Goal: Information Seeking & Learning: Find specific fact

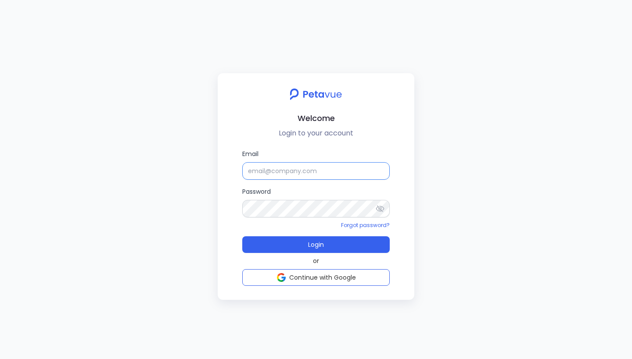
click at [309, 176] on input "Email" at bounding box center [315, 171] width 147 height 18
type input "support+testsigma@petavue.com"
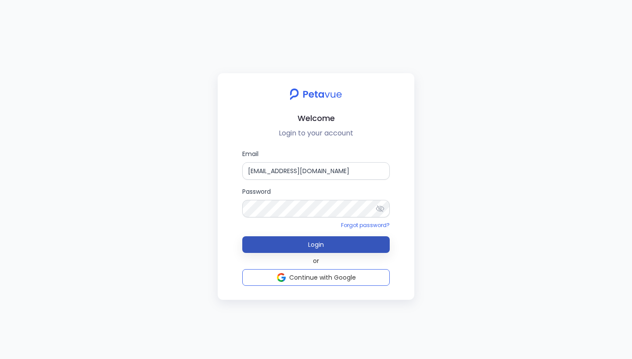
click at [331, 246] on button "Login" at bounding box center [315, 244] width 147 height 17
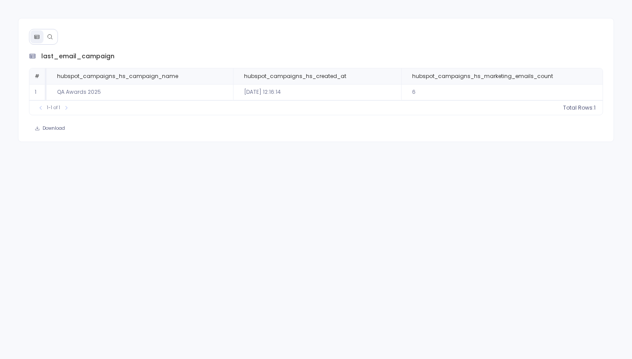
click at [50, 37] on icon at bounding box center [50, 37] width 6 height 6
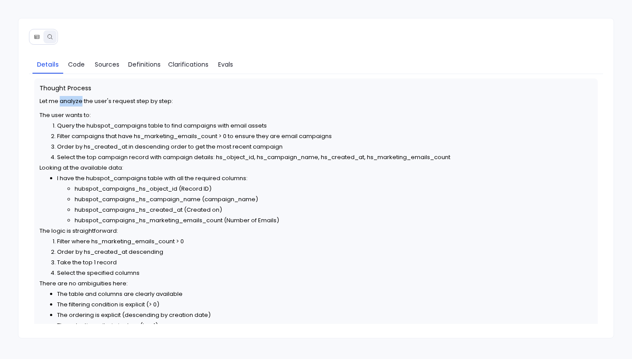
click at [272, 206] on li "hubspot_campaigns_hs_created_at (Created on)" at bounding box center [334, 210] width 518 height 11
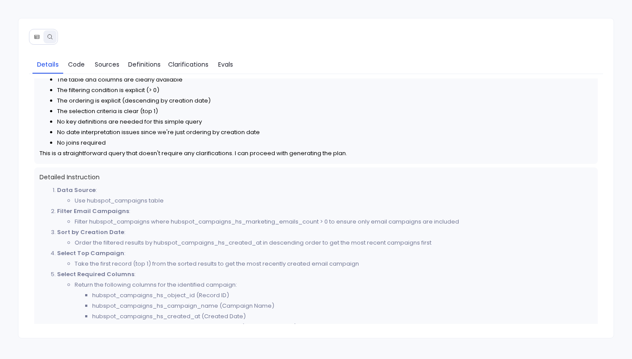
scroll to position [228, 0]
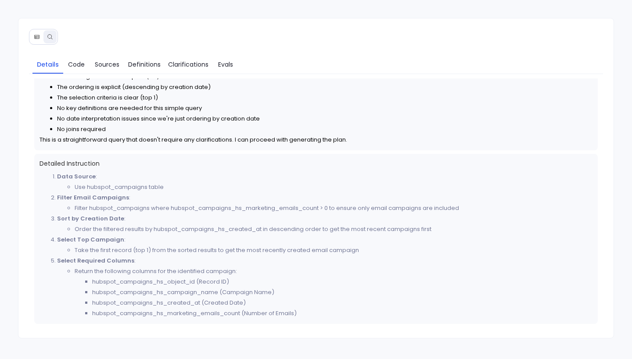
click at [39, 38] on icon at bounding box center [36, 37] width 5 height 4
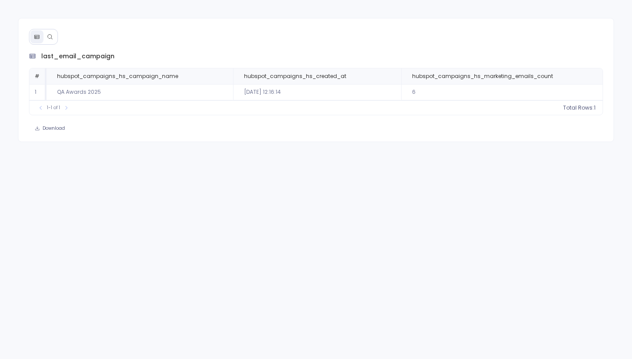
click at [53, 36] on button at bounding box center [49, 36] width 13 height 13
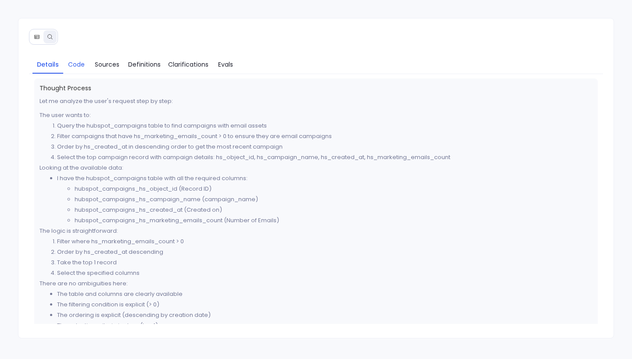
click at [80, 66] on span "Code" at bounding box center [76, 65] width 17 height 10
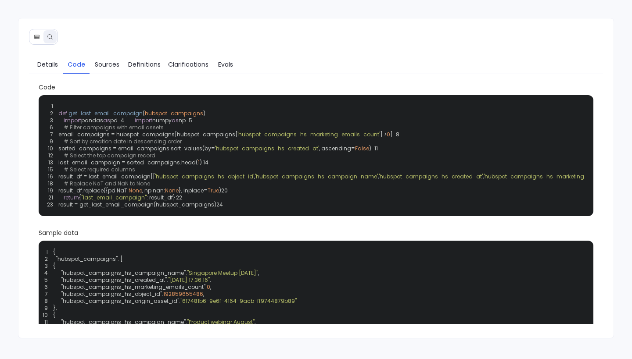
click at [307, 142] on div "1 2 def get_last_email_campaign ( hubspot_campaigns ): 3 import pandas as pd 4 …" at bounding box center [316, 155] width 544 height 111
click at [307, 138] on span "'hubspot_campaigns_hs_marketing_emails_count'" at bounding box center [308, 134] width 143 height 7
click at [308, 138] on span "'hubspot_campaigns_hs_marketing_emails_count'" at bounding box center [308, 134] width 143 height 7
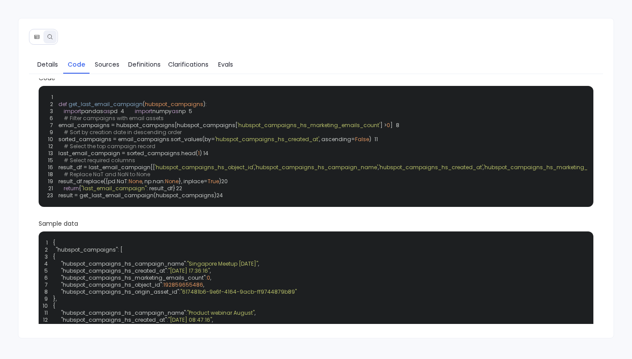
scroll to position [55, 0]
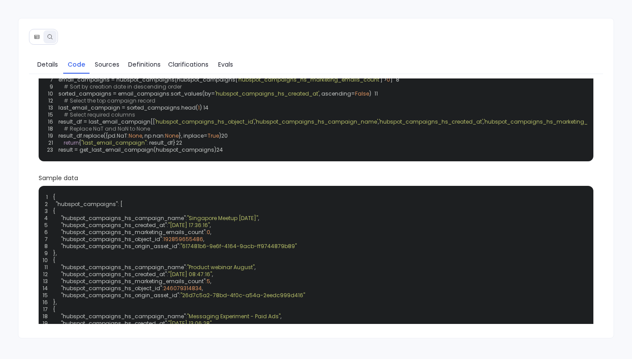
click at [248, 156] on div "1 2 def get_last_email_campaign ( hubspot_campaigns ): 3 import pandas as pd 4 …" at bounding box center [316, 101] width 544 height 111
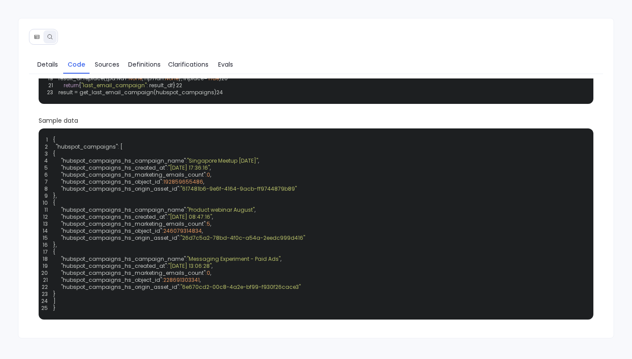
scroll to position [0, 0]
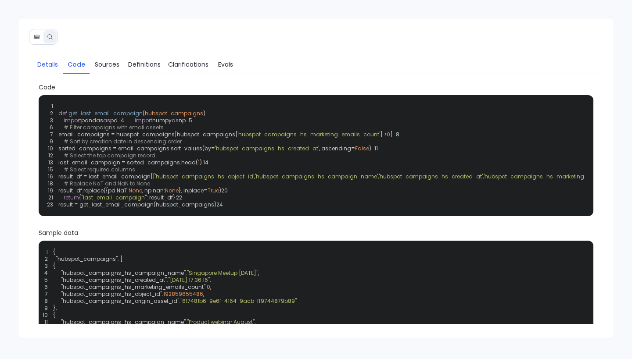
click at [55, 67] on span "Details" at bounding box center [47, 65] width 21 height 10
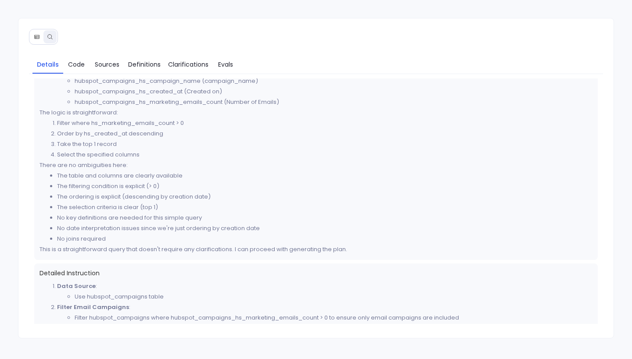
scroll to position [228, 0]
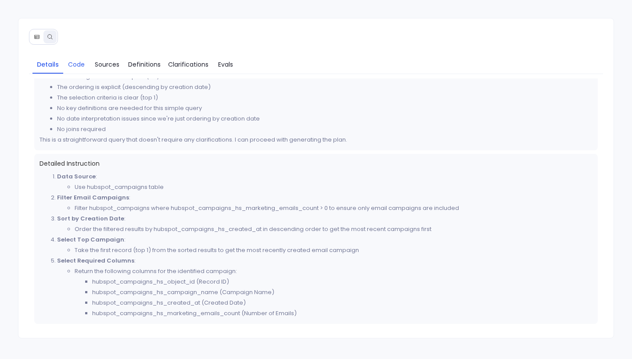
click at [84, 61] on span "Code" at bounding box center [76, 65] width 17 height 10
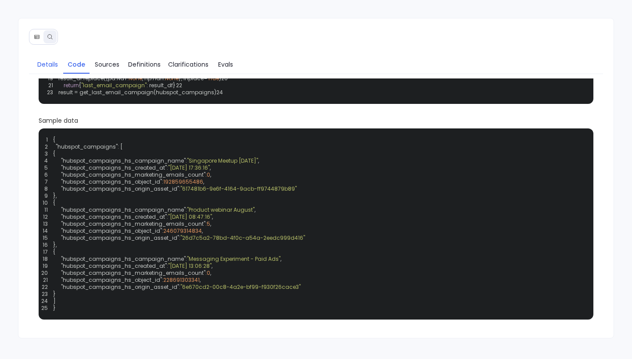
click at [45, 64] on span "Details" at bounding box center [47, 65] width 21 height 10
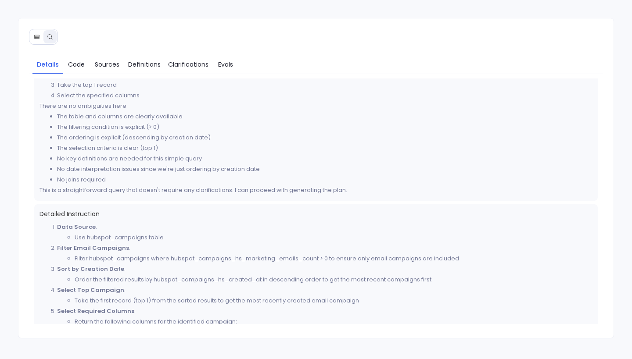
click at [39, 39] on icon at bounding box center [37, 37] width 6 height 6
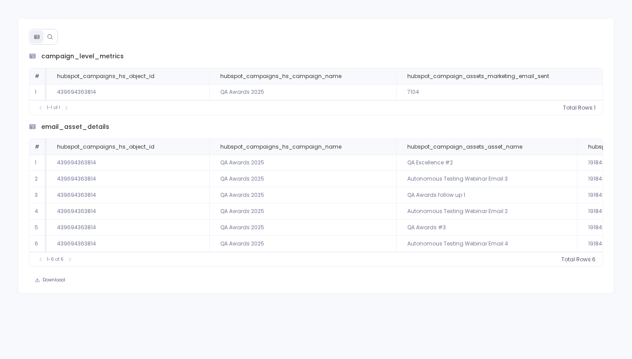
click at [54, 42] on button at bounding box center [49, 36] width 13 height 13
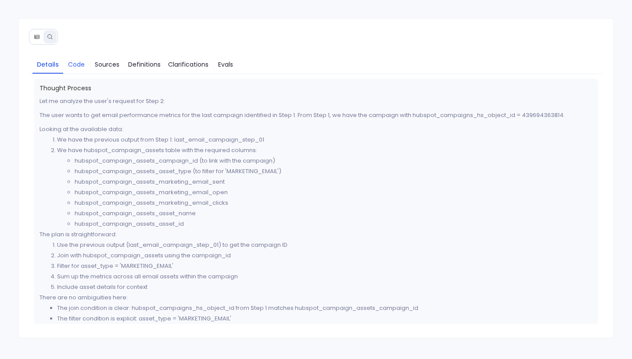
click at [79, 63] on span "Code" at bounding box center [76, 65] width 17 height 10
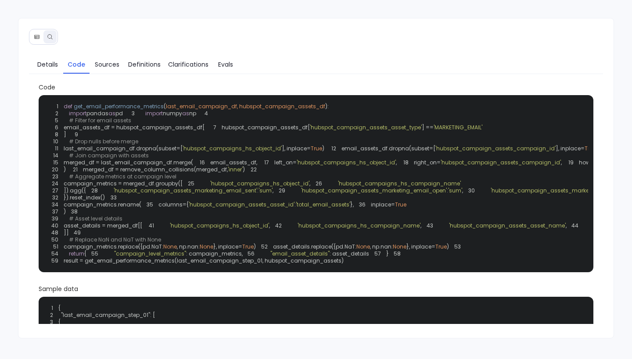
click at [275, 107] on span "last_email_campaign_df, hubspot_campaign_assets_df" at bounding box center [245, 106] width 159 height 7
click at [307, 142] on div "1 def get_email_performance_metrics ( last_email_campaign_df, hubspot_campaign_…" at bounding box center [316, 183] width 544 height 167
click at [433, 131] on span "'MARKETING_EMAIL'" at bounding box center [457, 127] width 49 height 7
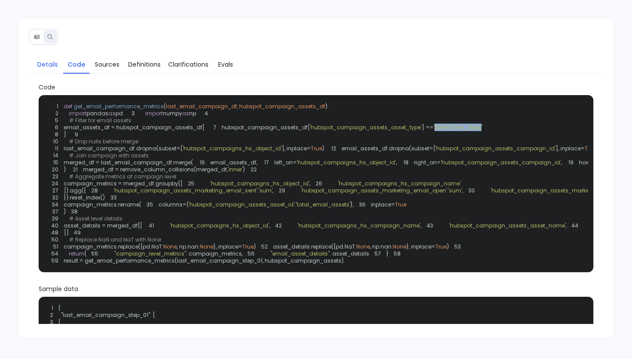
click at [56, 69] on link "Details" at bounding box center [47, 64] width 31 height 18
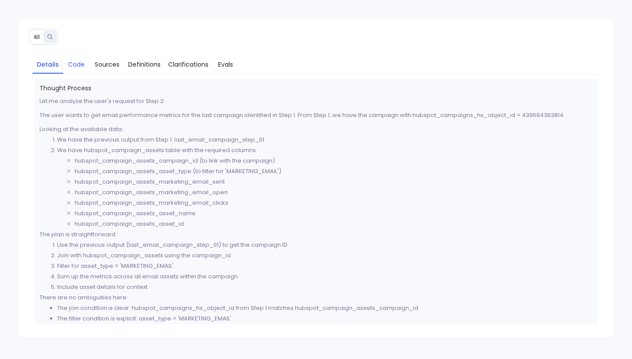
click at [78, 71] on link "Code" at bounding box center [76, 64] width 26 height 18
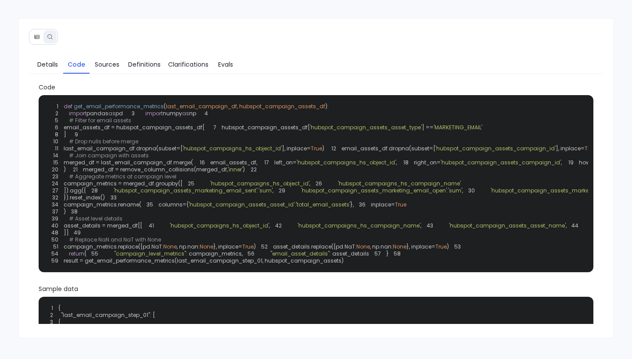
click at [34, 36] on icon at bounding box center [37, 37] width 6 height 6
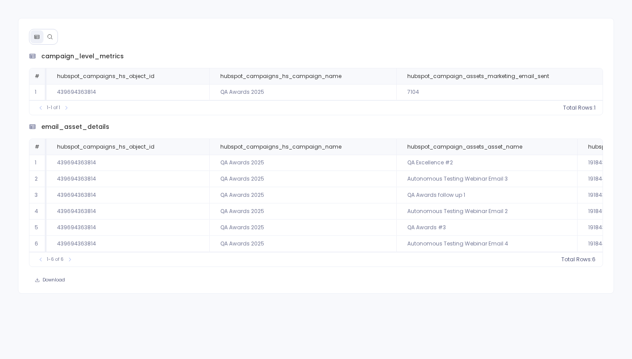
click at [80, 92] on td "439694363814" at bounding box center [128, 92] width 163 height 16
click at [293, 85] on td "QA Awards 2025" at bounding box center [302, 92] width 187 height 16
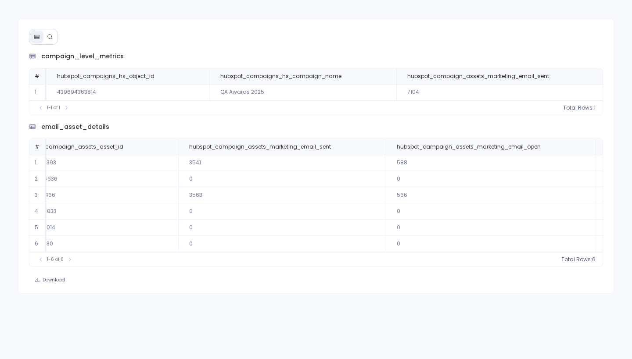
scroll to position [0, 462]
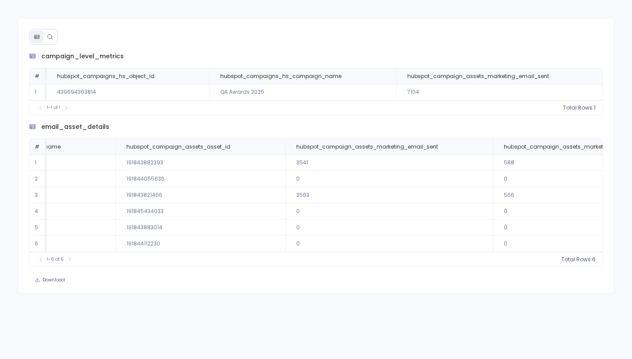
click at [339, 92] on td "QA Awards 2025" at bounding box center [302, 92] width 187 height 16
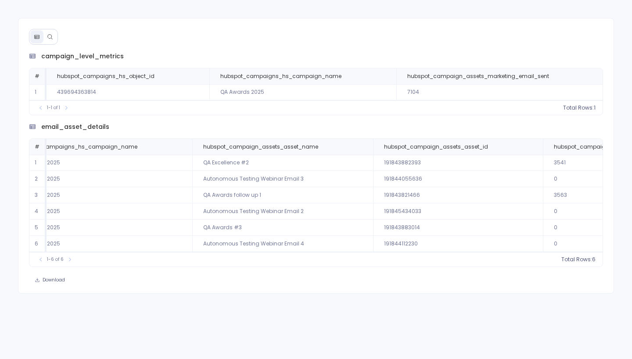
scroll to position [0, 0]
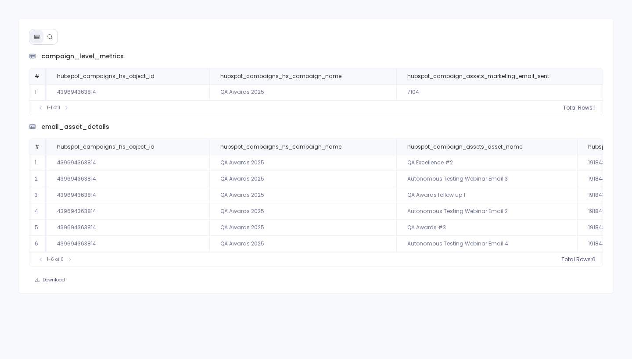
click at [52, 39] on icon at bounding box center [50, 37] width 6 height 6
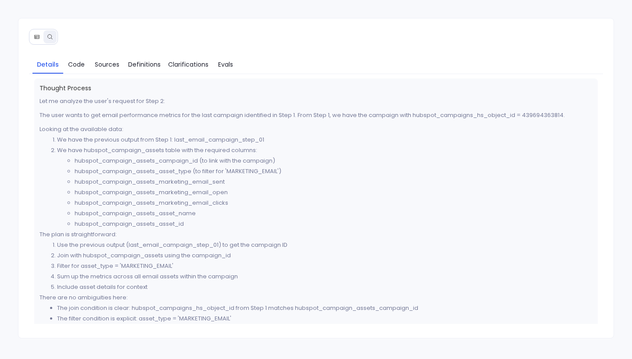
click at [33, 33] on button at bounding box center [36, 36] width 13 height 13
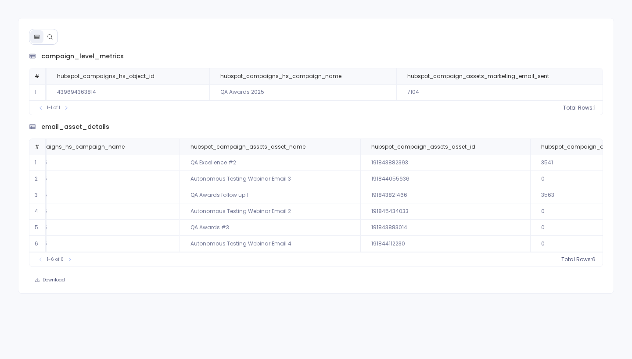
scroll to position [0, 225]
click at [367, 92] on td "QA Awards 2025" at bounding box center [302, 92] width 187 height 16
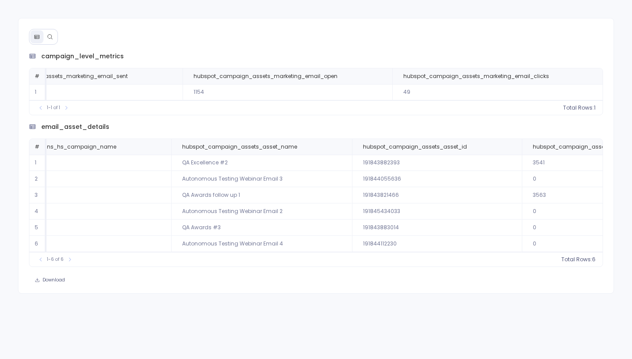
scroll to position [0, 524]
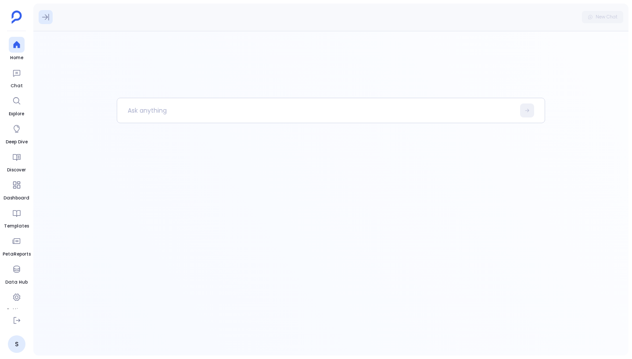
click at [45, 19] on icon at bounding box center [45, 17] width 9 height 9
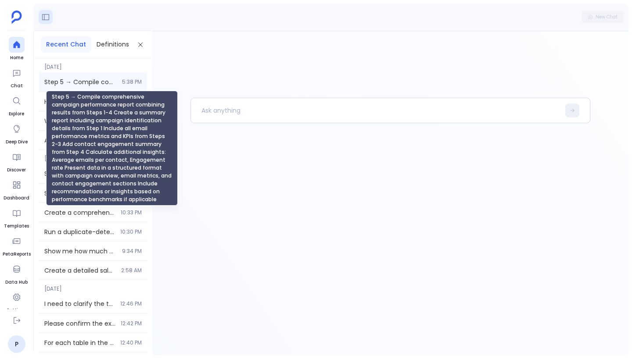
click at [97, 84] on span "Step 5 → Compile comprehensive campaign performance report combining results fr…" at bounding box center [80, 82] width 72 height 9
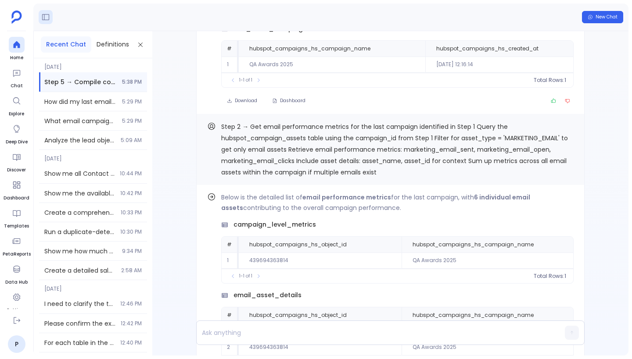
scroll to position [-794, 0]
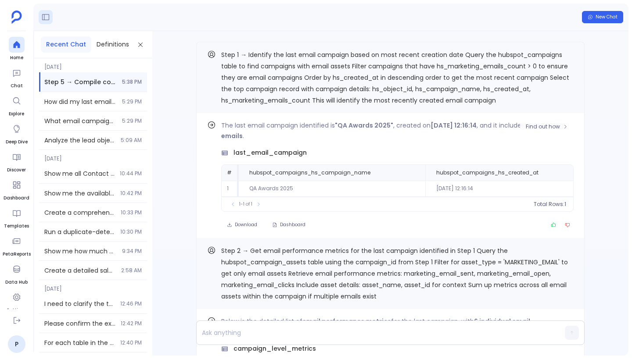
click at [271, 187] on td "QA Awards 2025" at bounding box center [332, 189] width 186 height 16
copy td "QA Awards 2025"
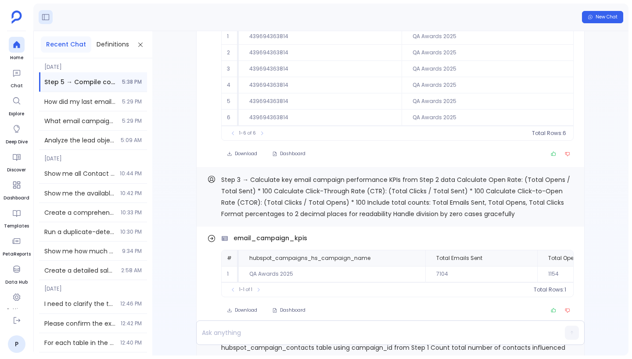
scroll to position [0, 0]
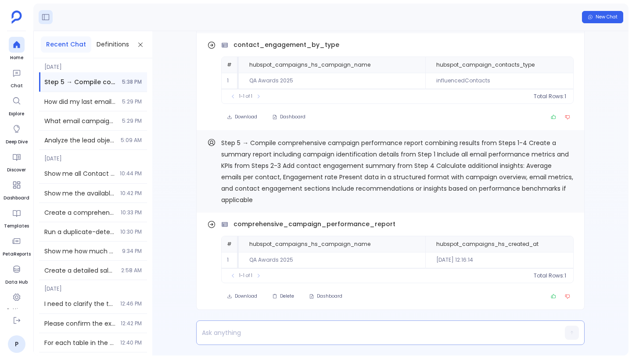
click at [279, 336] on p at bounding box center [374, 333] width 354 height 12
click at [258, 333] on p "Tell me what is the QA Awards 2025" at bounding box center [374, 333] width 354 height 12
click at [401, 335] on p "Tell me what is the start date of QA Awards 2025" at bounding box center [374, 333] width 354 height 12
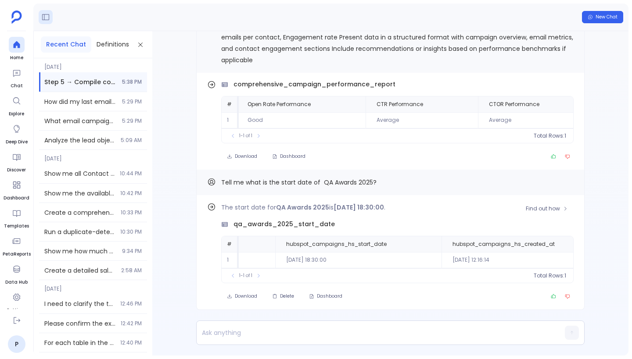
scroll to position [0, 152]
drag, startPoint x: 310, startPoint y: 259, endPoint x: 278, endPoint y: 259, distance: 32.5
click at [278, 259] on td "[DATE] 18:30:00" at bounding box center [356, 260] width 166 height 16
click at [330, 260] on td "[DATE] 18:30:00" at bounding box center [356, 260] width 166 height 16
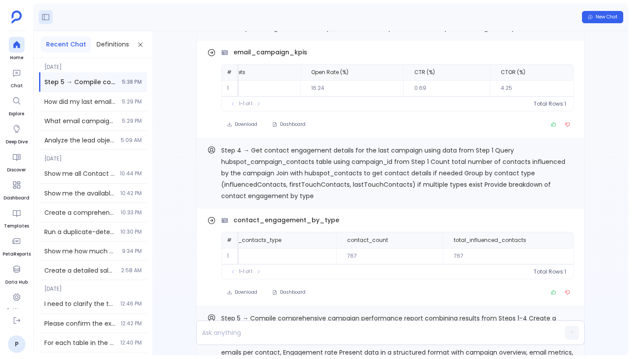
scroll to position [0, 0]
